Goal: Find specific page/section: Find specific page/section

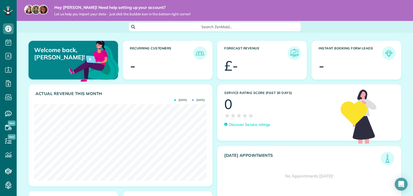
scroll to position [77, 172]
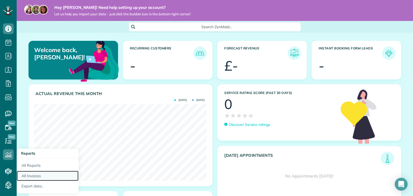
click at [30, 174] on link "All Invoices" at bounding box center [48, 176] width 62 height 10
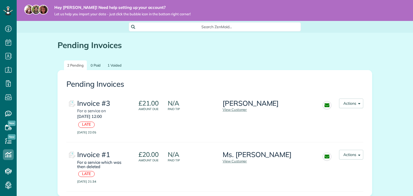
scroll to position [2, 2]
click at [240, 108] on link "View Customer" at bounding box center [234, 109] width 24 height 4
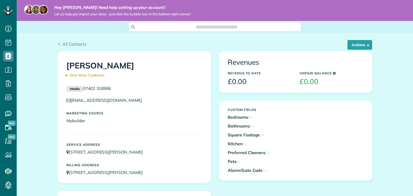
scroll to position [2, 2]
